Goal: Information Seeking & Learning: Learn about a topic

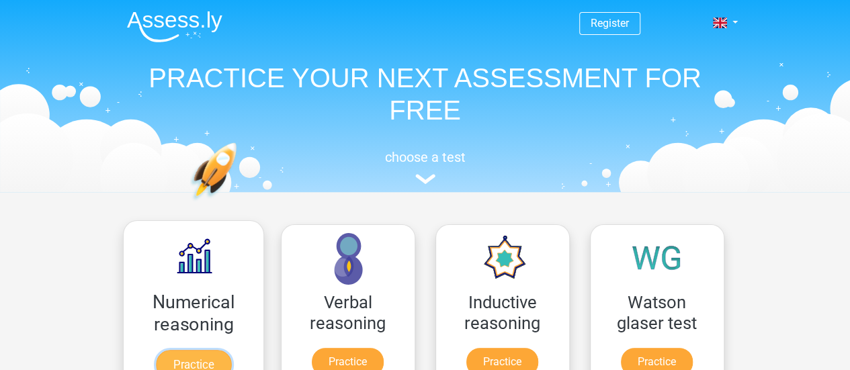
click at [197, 350] on link "Practice" at bounding box center [192, 365] width 75 height 30
drag, startPoint x: 197, startPoint y: 298, endPoint x: 773, endPoint y: 124, distance: 601.6
click at [773, 124] on header "Register Nederlands English" at bounding box center [425, 96] width 850 height 192
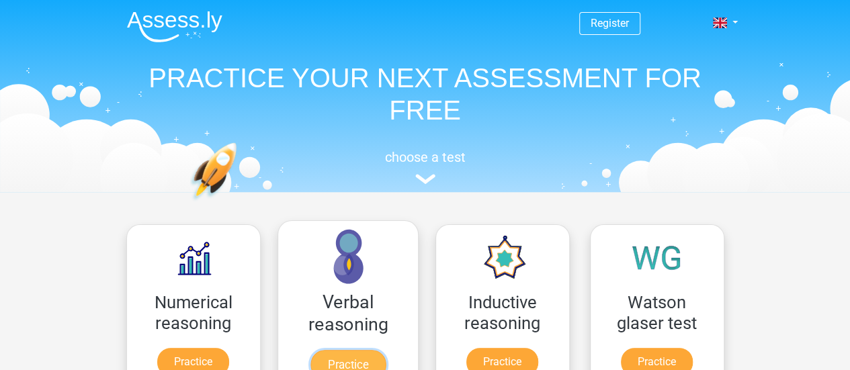
click at [354, 350] on link "Practice" at bounding box center [347, 365] width 75 height 30
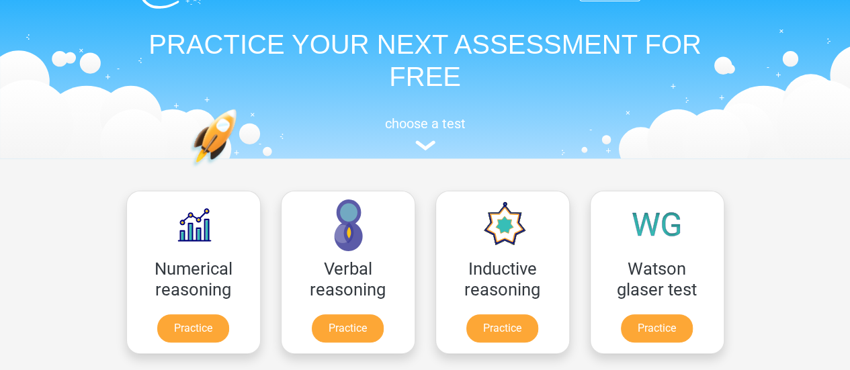
scroll to position [24, 0]
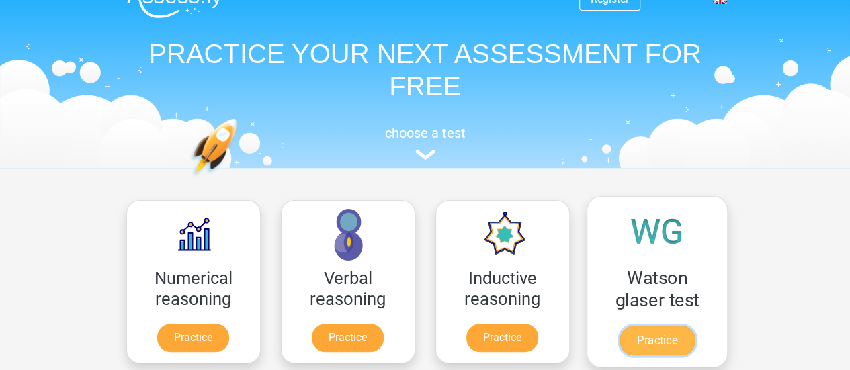
click at [660, 326] on link "Practice" at bounding box center [656, 341] width 75 height 30
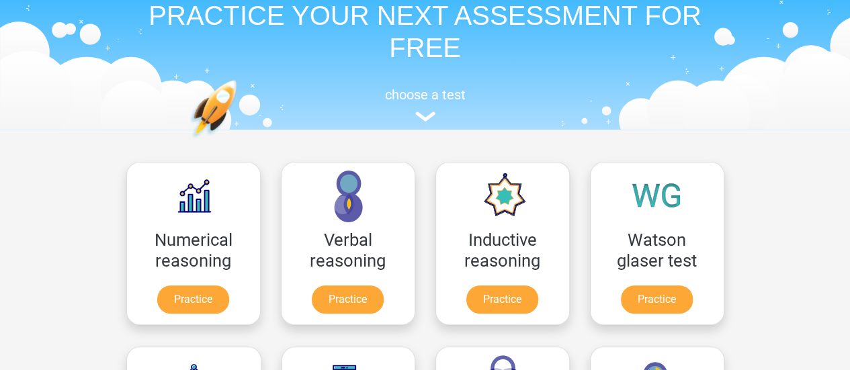
scroll to position [0, 0]
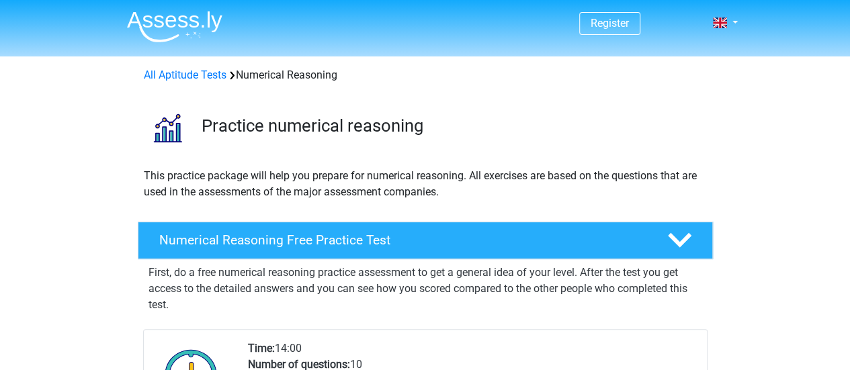
drag, startPoint x: 859, startPoint y: 65, endPoint x: 568, endPoint y: 116, distance: 294.7
click at [568, 116] on h3 "Practice numerical reasoning" at bounding box center [452, 126] width 501 height 21
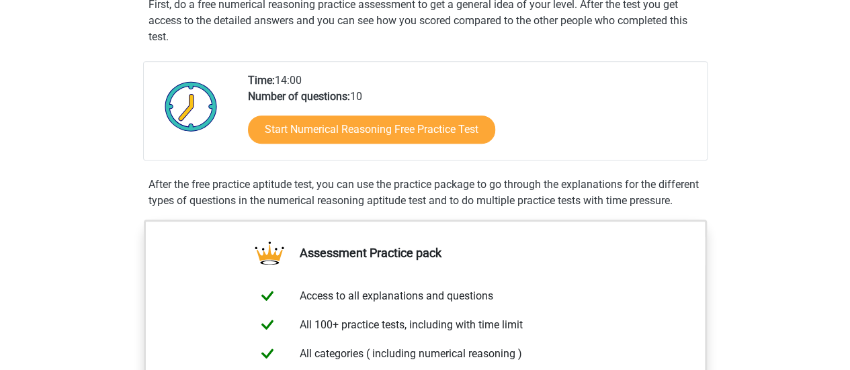
scroll to position [8, 0]
